Goal: Navigation & Orientation: Find specific page/section

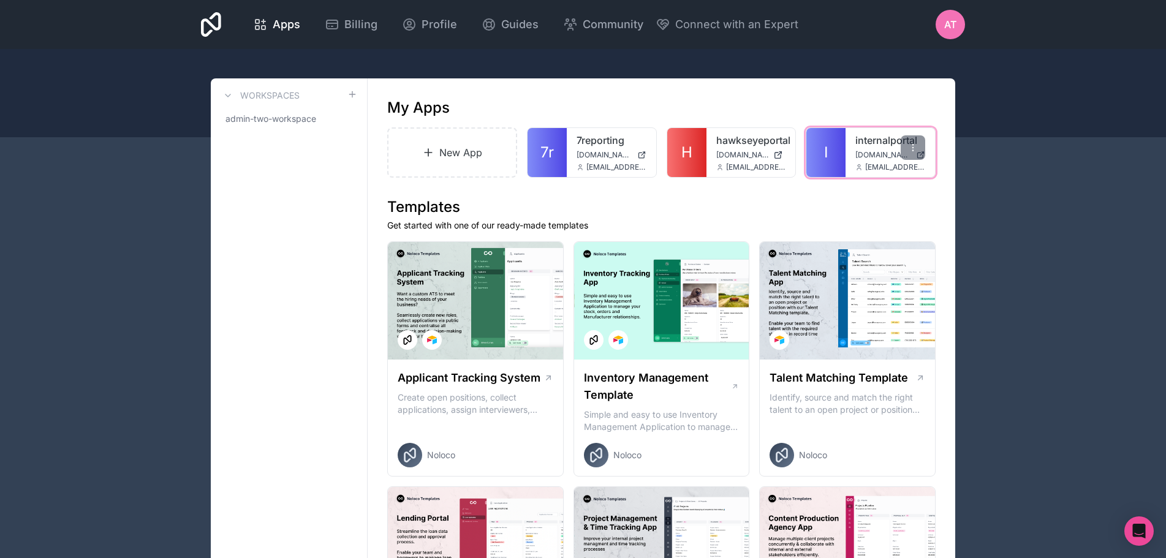
click at [849, 159] on div "internalportal [DOMAIN_NAME] [EMAIL_ADDRESS][DOMAIN_NAME]" at bounding box center [890, 152] width 89 height 49
click at [839, 148] on link "I" at bounding box center [826, 152] width 39 height 49
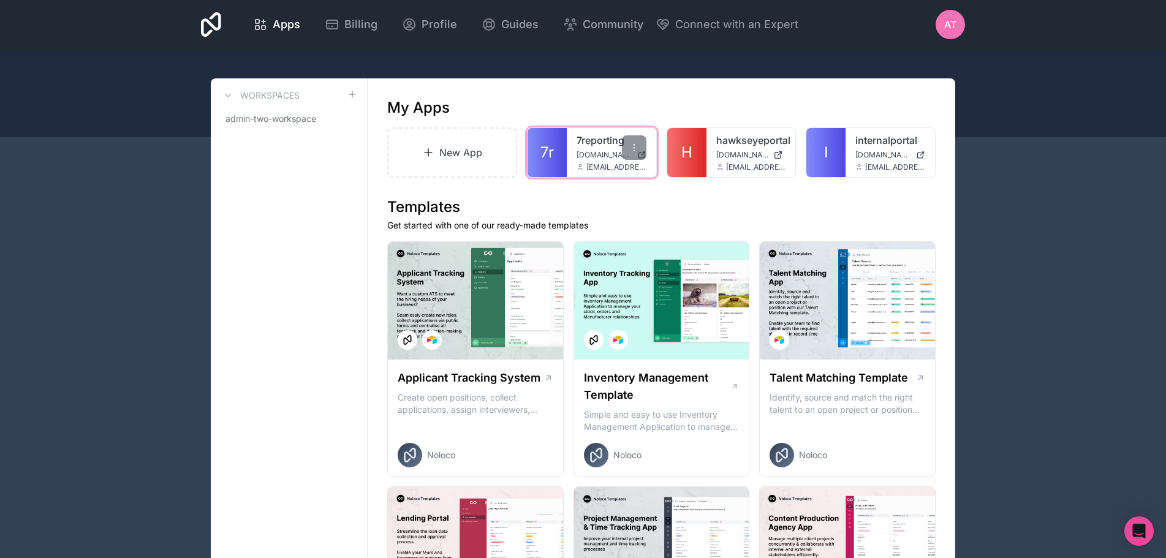
click at [558, 143] on link "7r" at bounding box center [547, 152] width 39 height 49
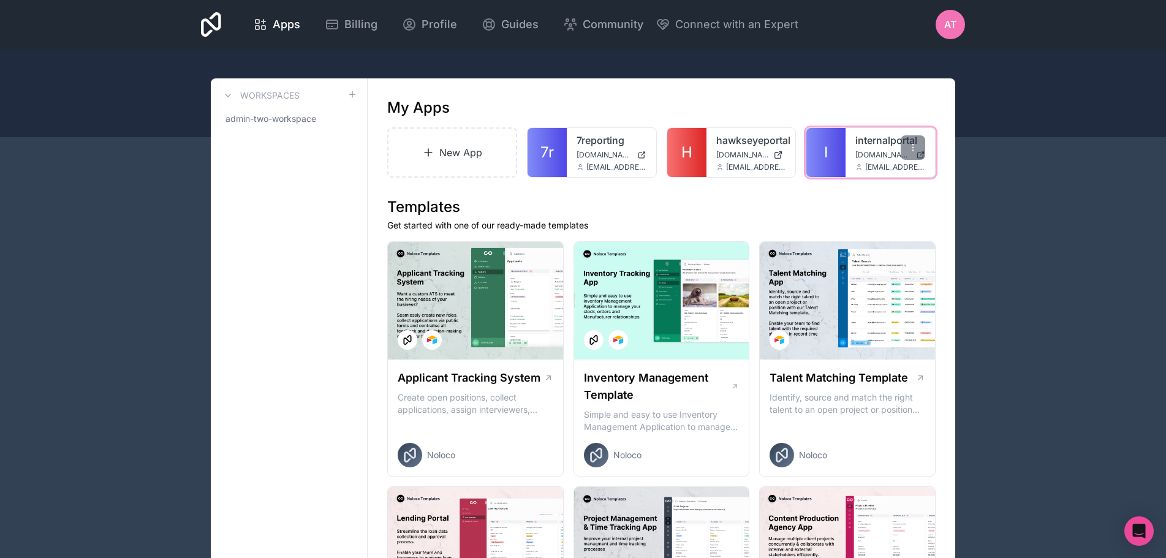
click at [843, 148] on link "I" at bounding box center [826, 152] width 39 height 49
